Goal: Answer question/provide support: Answer question/provide support

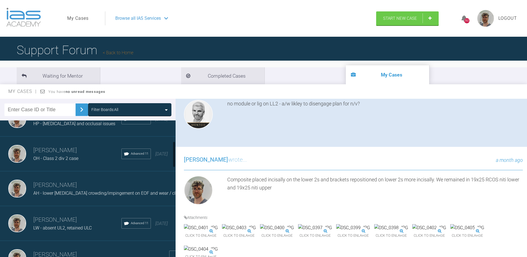
scroll to position [111, 0]
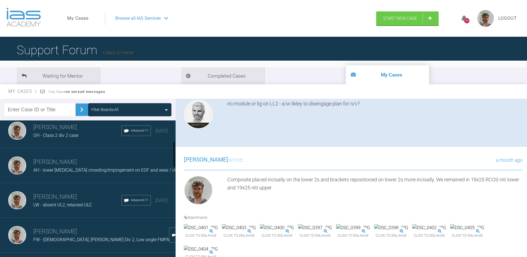
click at [84, 189] on div "[PERSON_NAME] LW - absent UL2, retained ULC Advanced 11 [DATE]" at bounding box center [90, 200] width 180 height 35
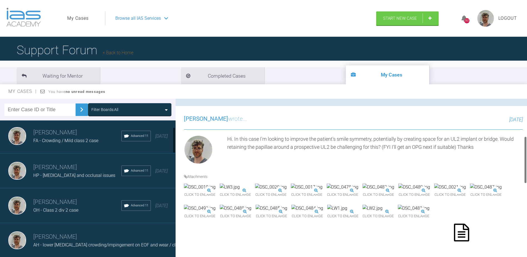
scroll to position [0, 0]
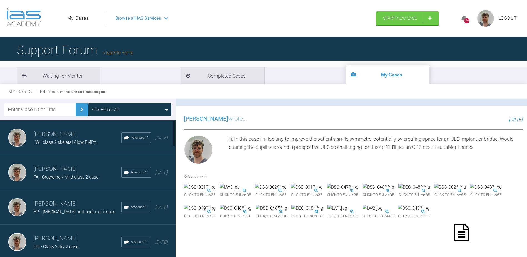
click at [56, 138] on h3 "[PERSON_NAME]" at bounding box center [77, 133] width 88 height 9
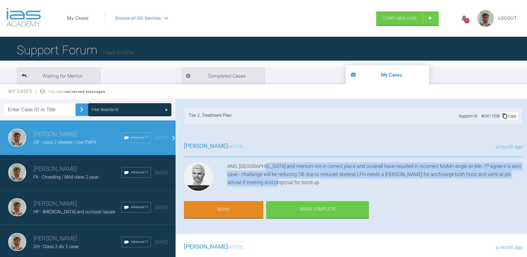
drag, startPoint x: 260, startPoint y: 168, endPoint x: 282, endPoint y: 180, distance: 25.2
click at [282, 180] on div "ANS, [GEOGRAPHIC_DATA] and menton not in correct place and ocverall have result…" at bounding box center [375, 177] width 296 height 31
drag, startPoint x: 282, startPoint y: 180, endPoint x: 285, endPoint y: 186, distance: 7.1
click at [285, 186] on div "ANS, [GEOGRAPHIC_DATA] and menton not in correct place and ocverall have result…" at bounding box center [375, 177] width 296 height 31
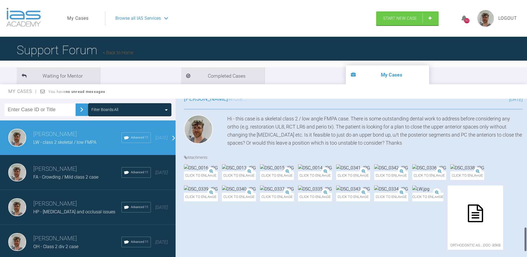
scroll to position [818, 0]
click at [510, 18] on span "Logout" at bounding box center [508, 18] width 19 height 7
